Goal: Information Seeking & Learning: Find specific fact

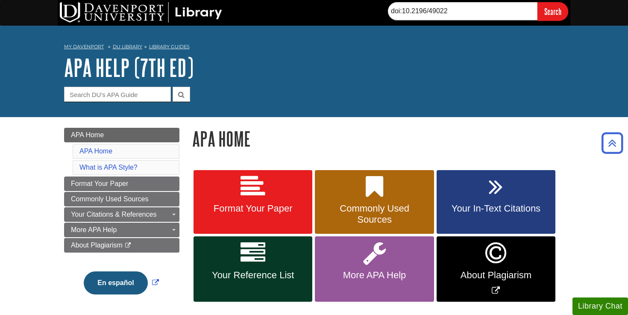
scroll to position [261, 0]
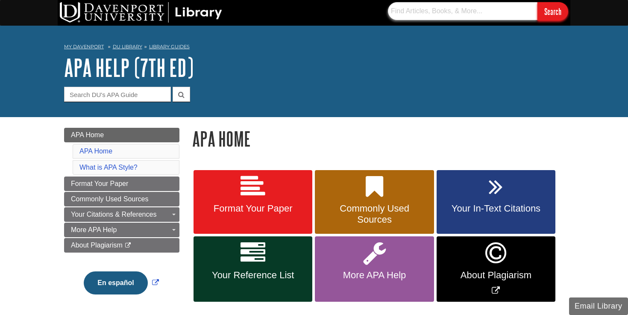
click at [411, 13] on input "text" at bounding box center [462, 11] width 149 height 18
paste input "DOI: 10.1111/jgs.18372"
type input "DOI: 10.1111/jgs.18372"
click at [537, 2] on input "Search" at bounding box center [552, 11] width 31 height 18
